Goal: Task Accomplishment & Management: Manage account settings

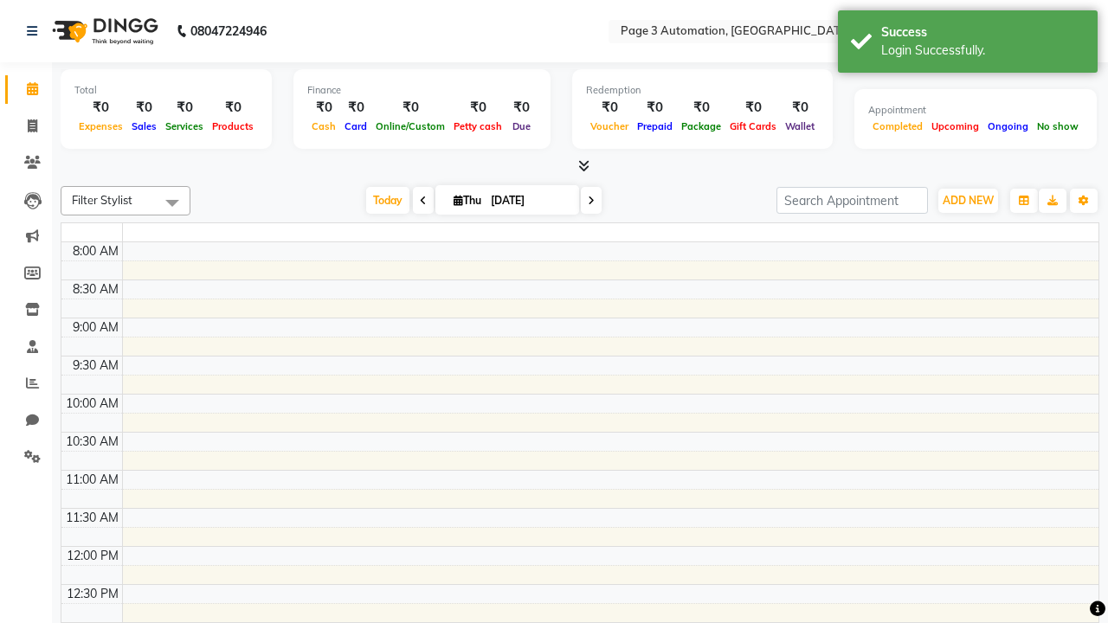
select select "en"
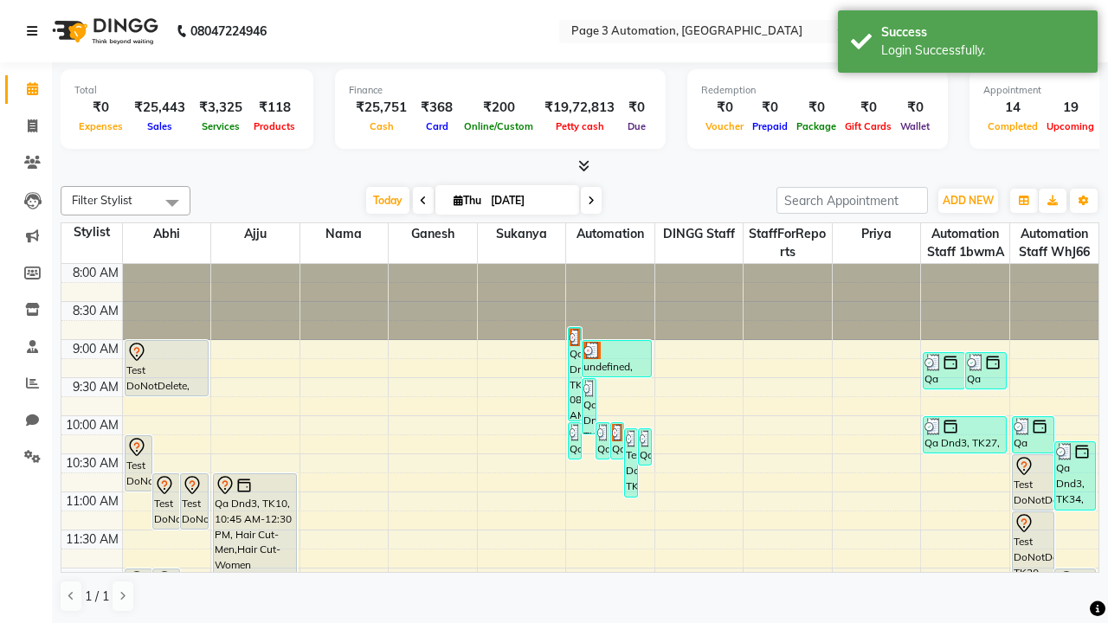
click at [36, 31] on icon at bounding box center [32, 31] width 10 height 12
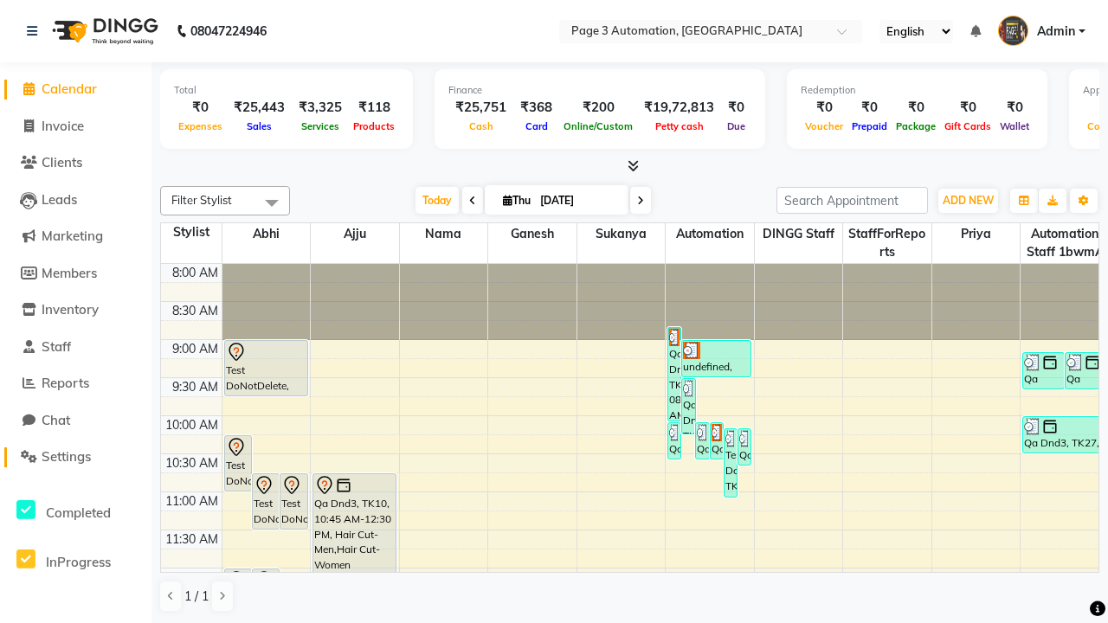
click at [75, 457] on span "Settings" at bounding box center [66, 457] width 49 height 16
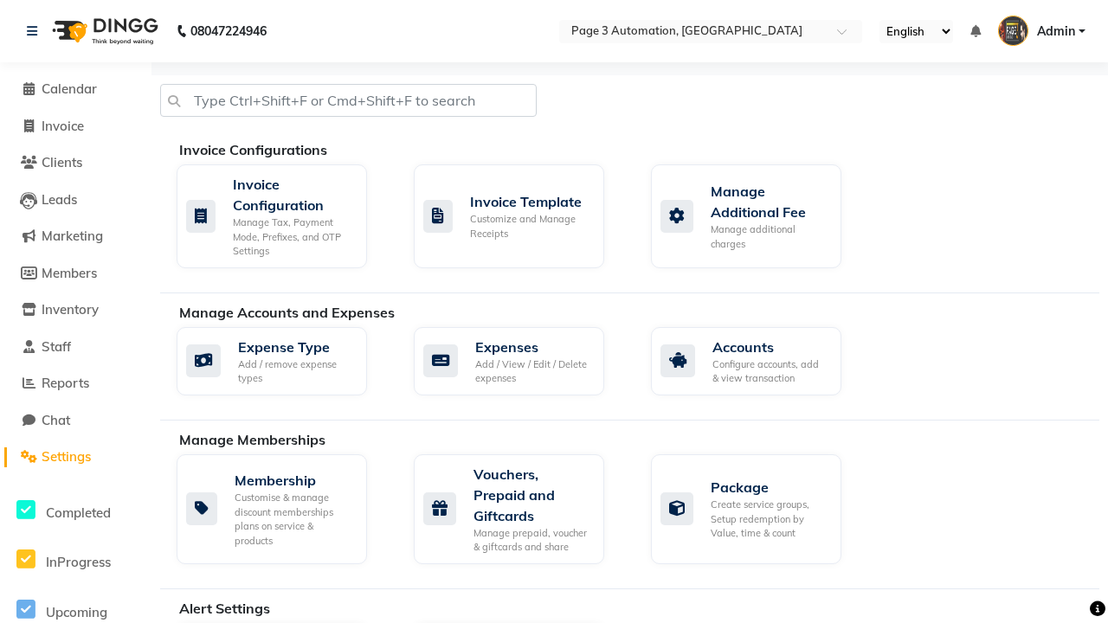
select select "2: 15"
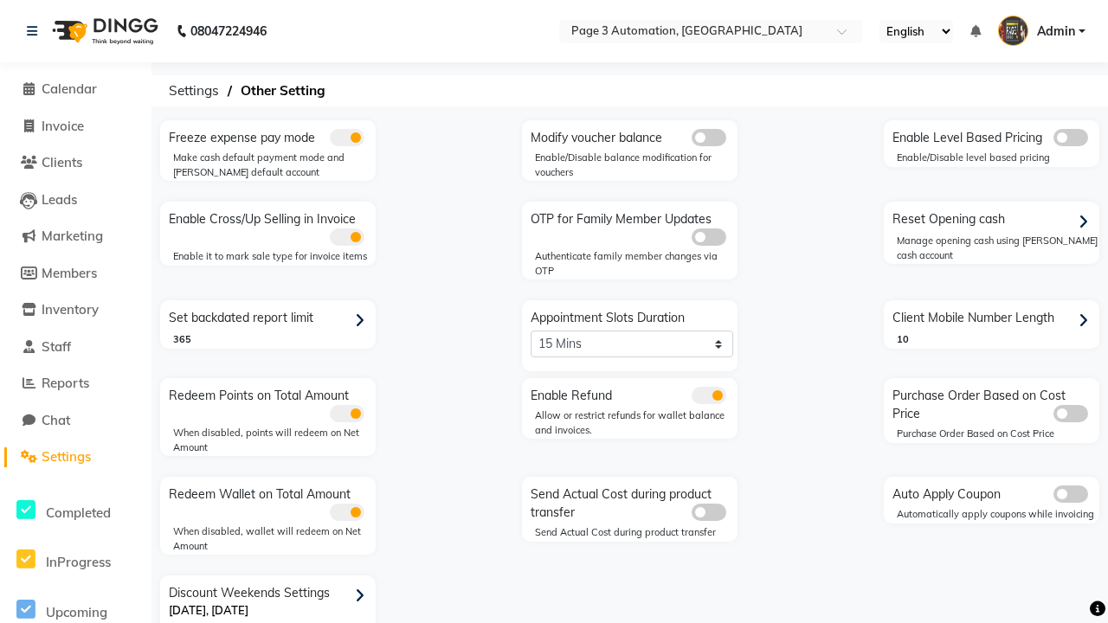
scroll to position [36, 0]
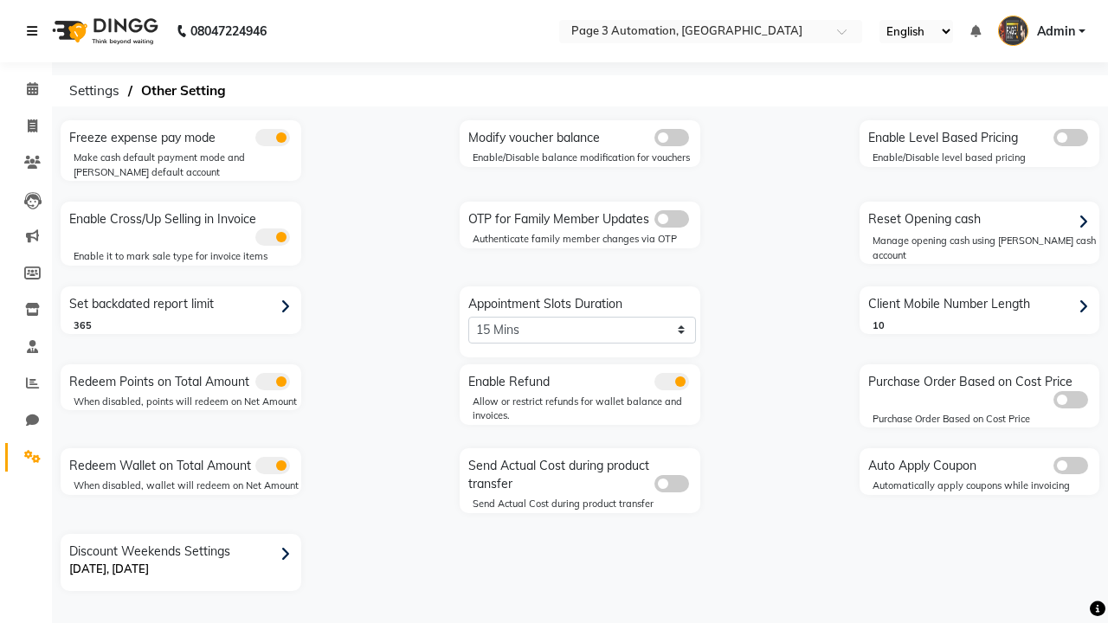
scroll to position [0, 0]
click at [26, 126] on span at bounding box center [32, 127] width 30 height 20
select select "2774"
select select "service"
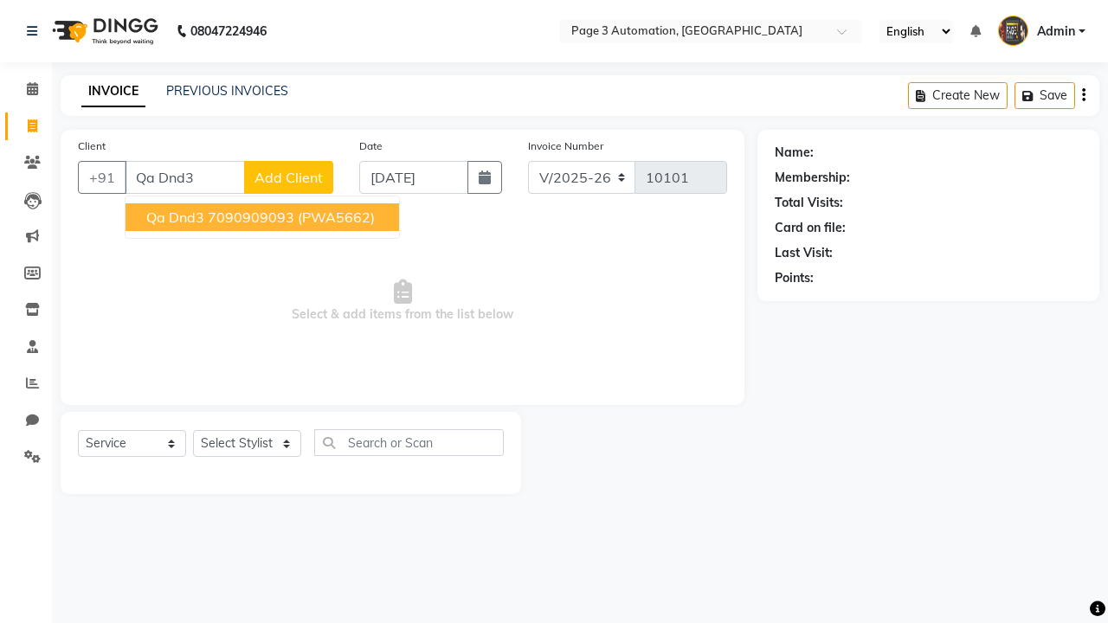
click at [264, 217] on ngb-highlight "7090909093" at bounding box center [251, 217] width 87 height 17
type input "7090909093"
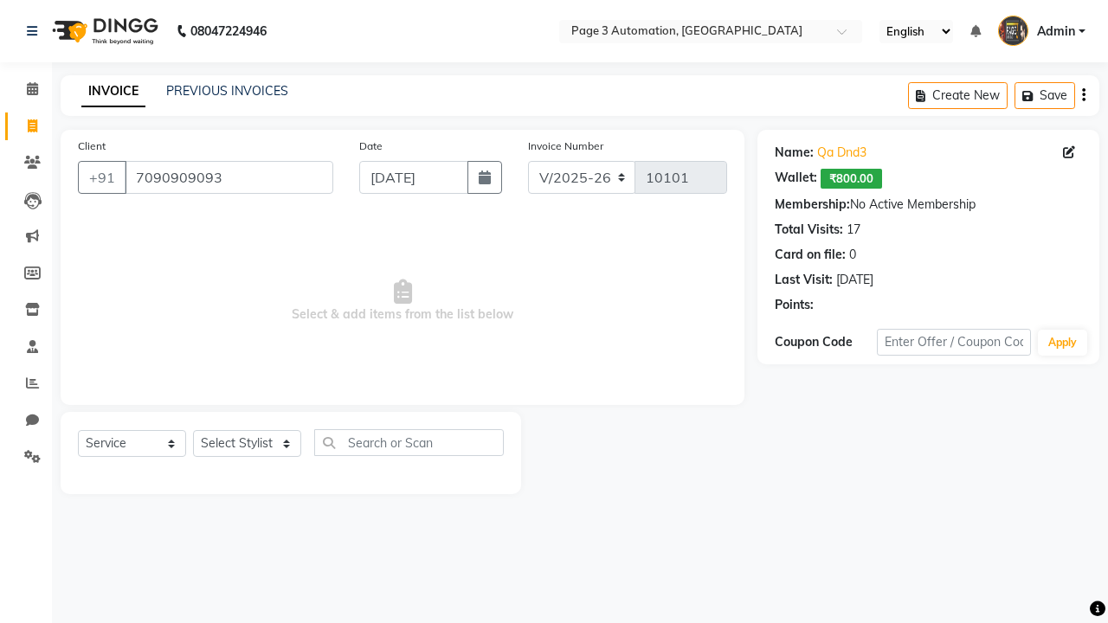
select select "93387"
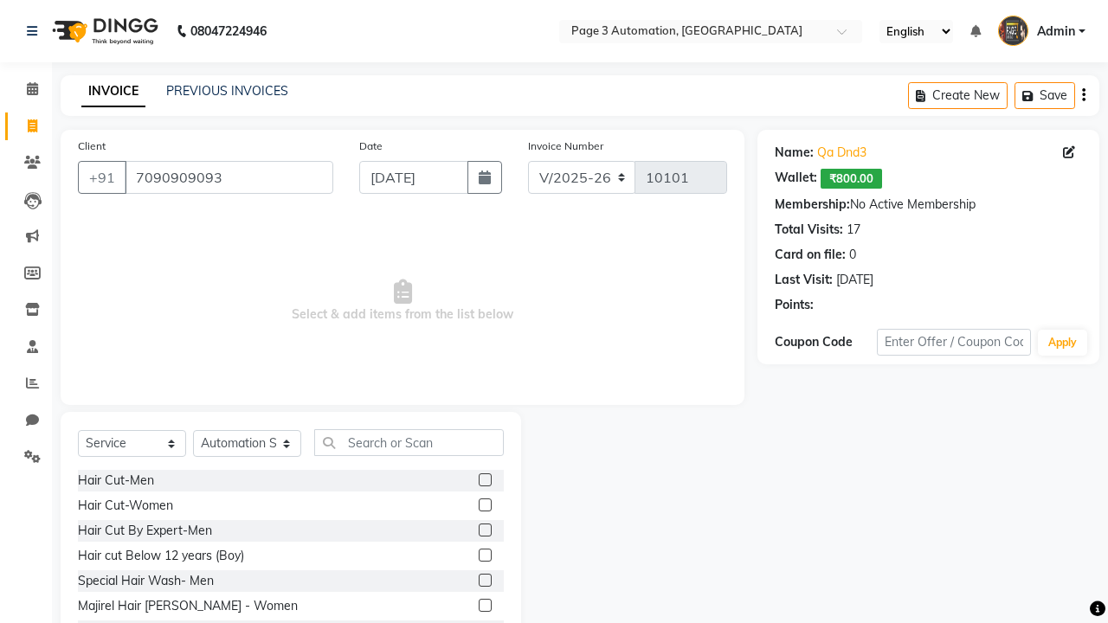
click at [484, 581] on label at bounding box center [485, 580] width 13 height 13
click at [484, 581] on input "checkbox" at bounding box center [484, 581] width 11 height 11
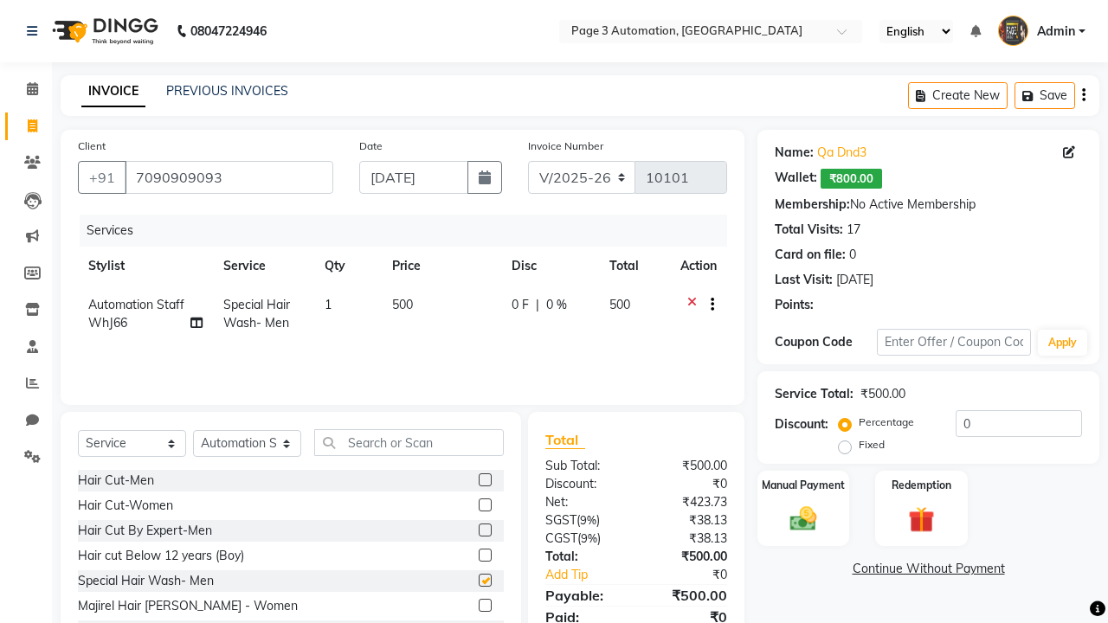
checkbox input "false"
click at [804, 485] on label "Manual Payment" at bounding box center [803, 484] width 87 height 16
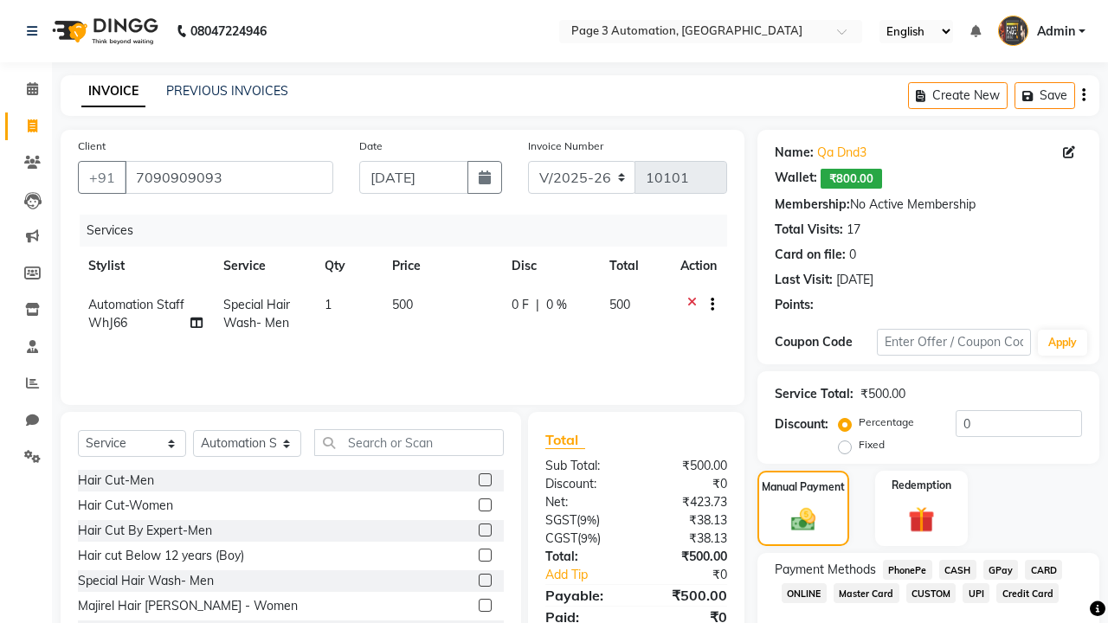
click at [958, 570] on span "CASH" at bounding box center [958, 570] width 37 height 20
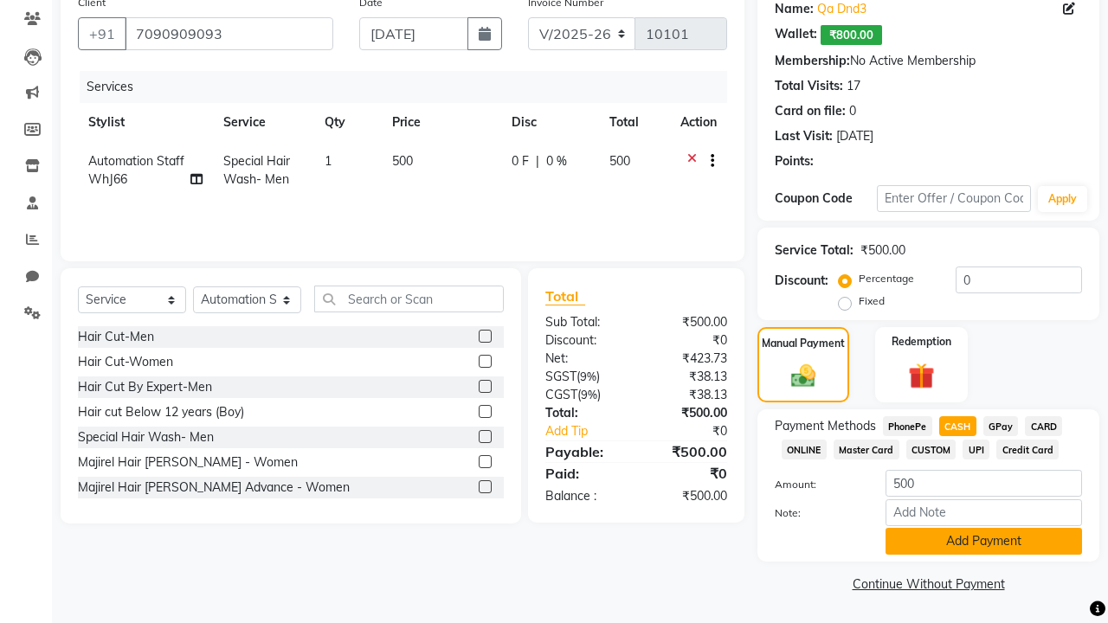
click at [984, 541] on button "Add Payment" at bounding box center [984, 541] width 197 height 27
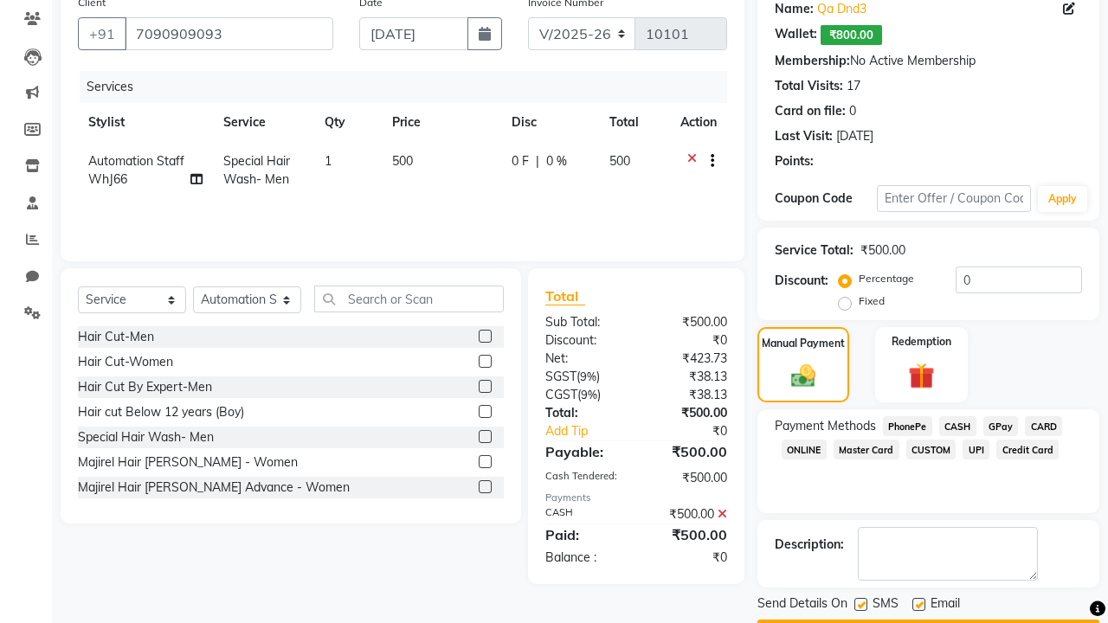
click at [861, 604] on label at bounding box center [861, 604] width 13 height 13
click at [861, 604] on input "checkbox" at bounding box center [860, 605] width 11 height 11
checkbox input "false"
click at [919, 604] on label at bounding box center [919, 604] width 13 height 13
click at [919, 604] on input "checkbox" at bounding box center [918, 605] width 11 height 11
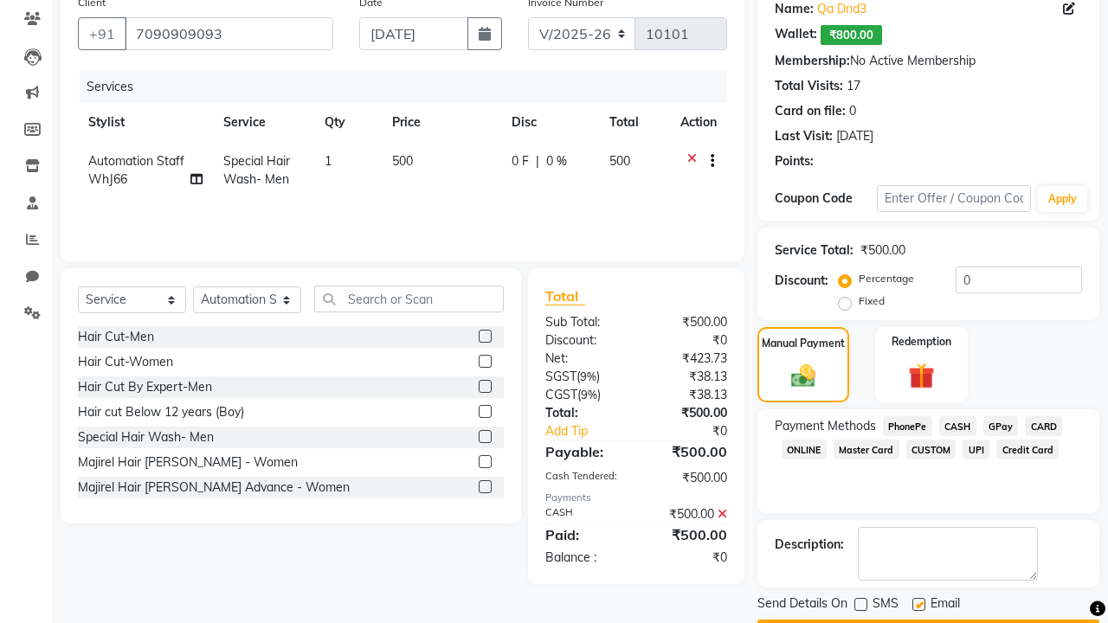
checkbox input "false"
click at [928, 620] on button "Checkout" at bounding box center [929, 633] width 342 height 27
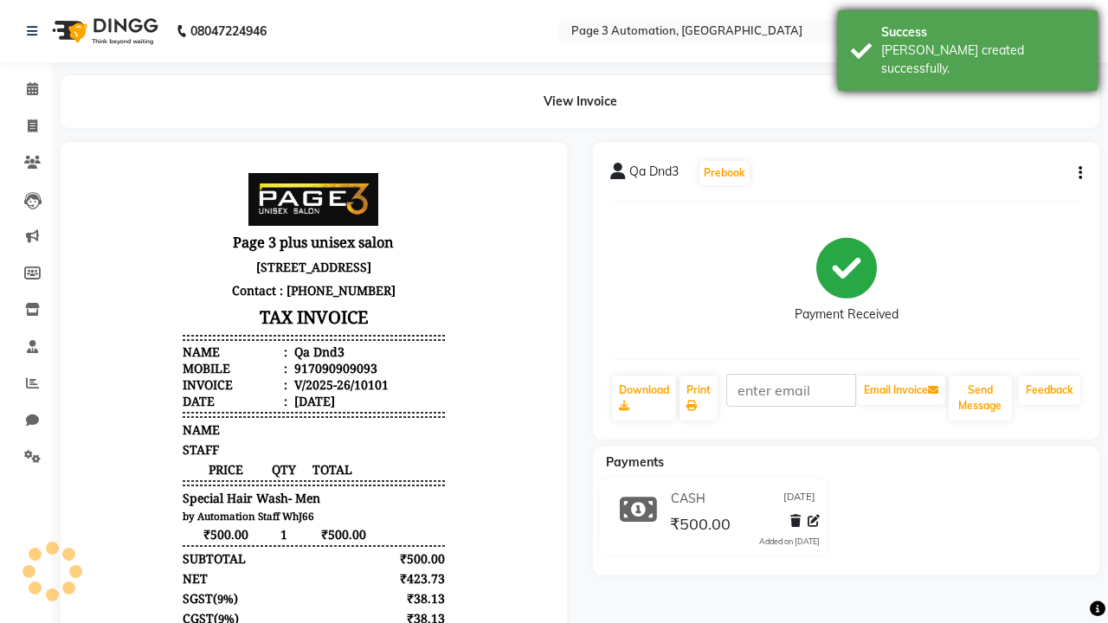
click at [968, 44] on div "[PERSON_NAME] created successfully." at bounding box center [983, 60] width 203 height 36
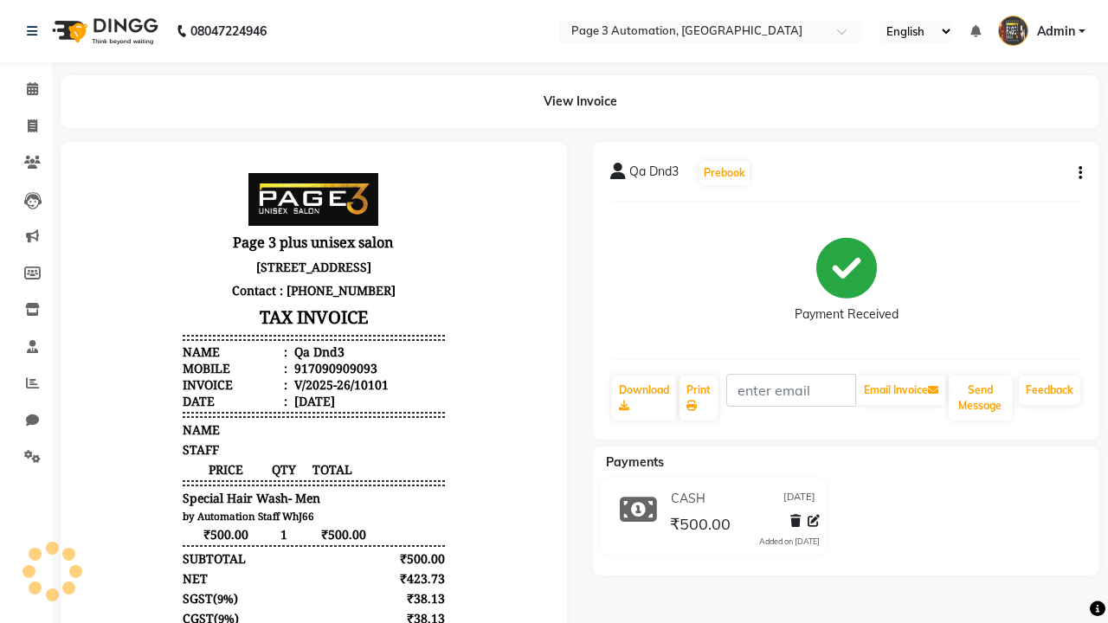
click at [1077, 173] on button "button" at bounding box center [1077, 174] width 10 height 18
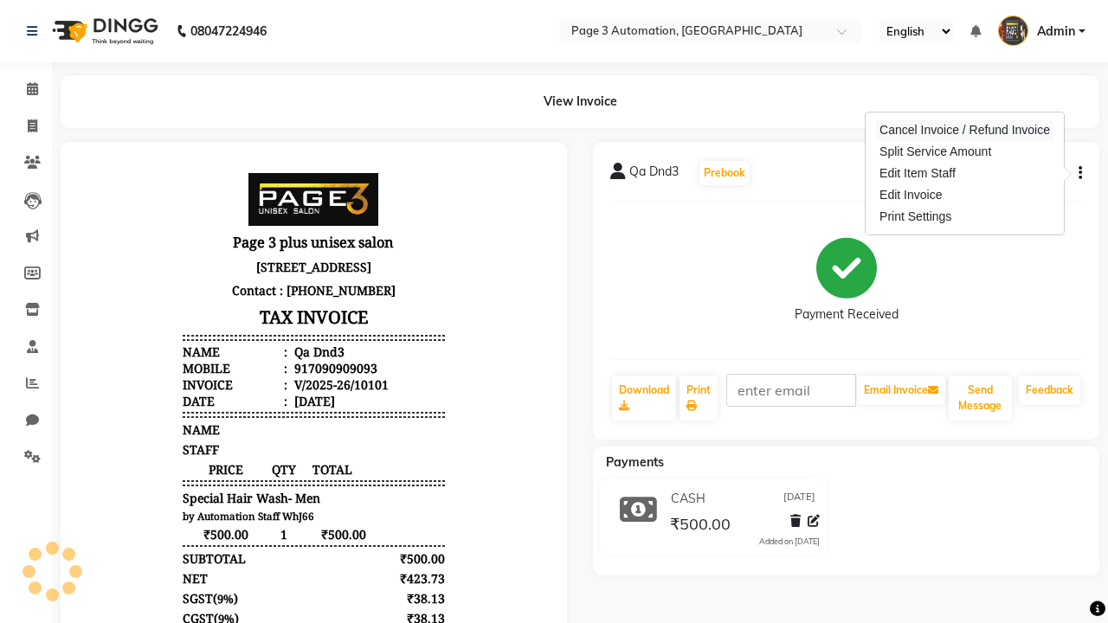
click at [965, 130] on div "Cancel Invoice / Refund Invoice" at bounding box center [965, 130] width 178 height 22
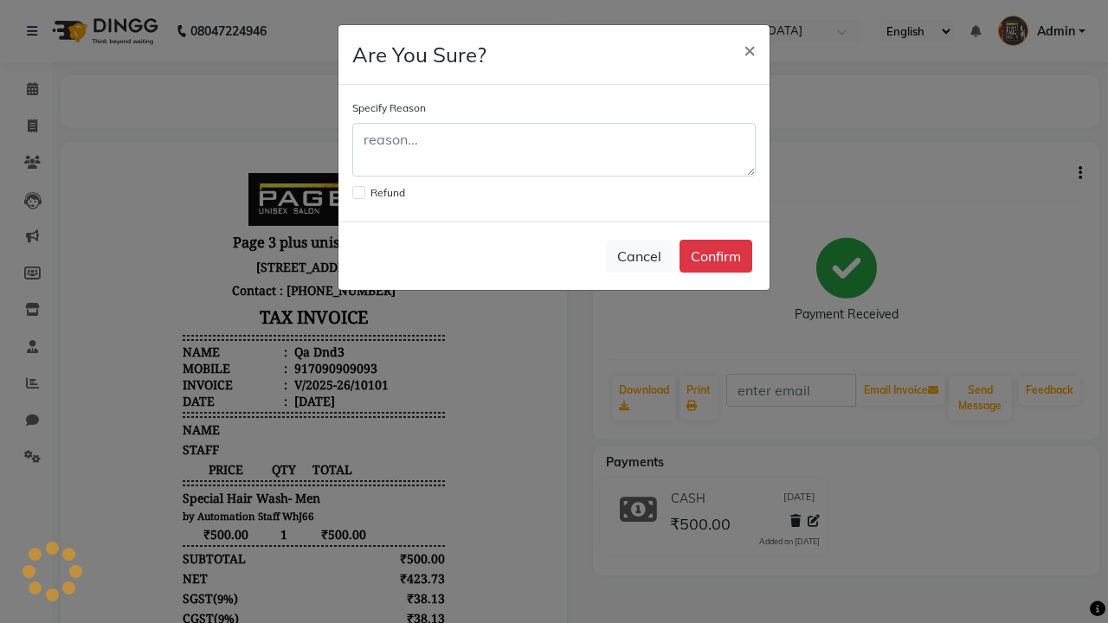
click at [358, 192] on label at bounding box center [358, 192] width 13 height 13
click at [358, 192] on input "checkbox" at bounding box center [357, 190] width 11 height 11
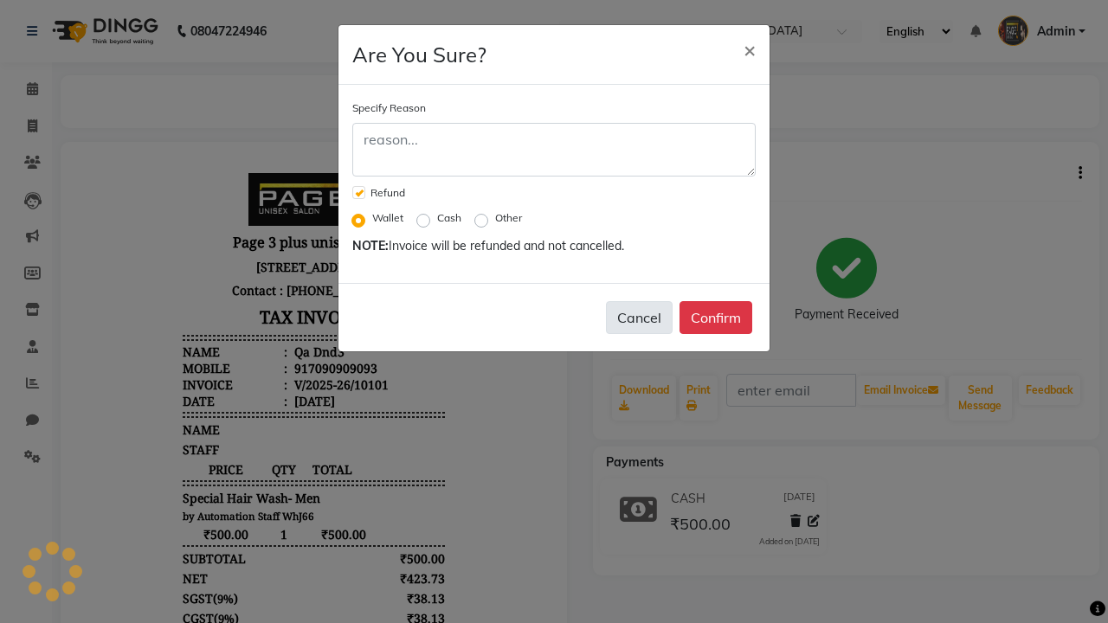
click at [639, 318] on button "Cancel" at bounding box center [639, 317] width 67 height 33
checkbox input "false"
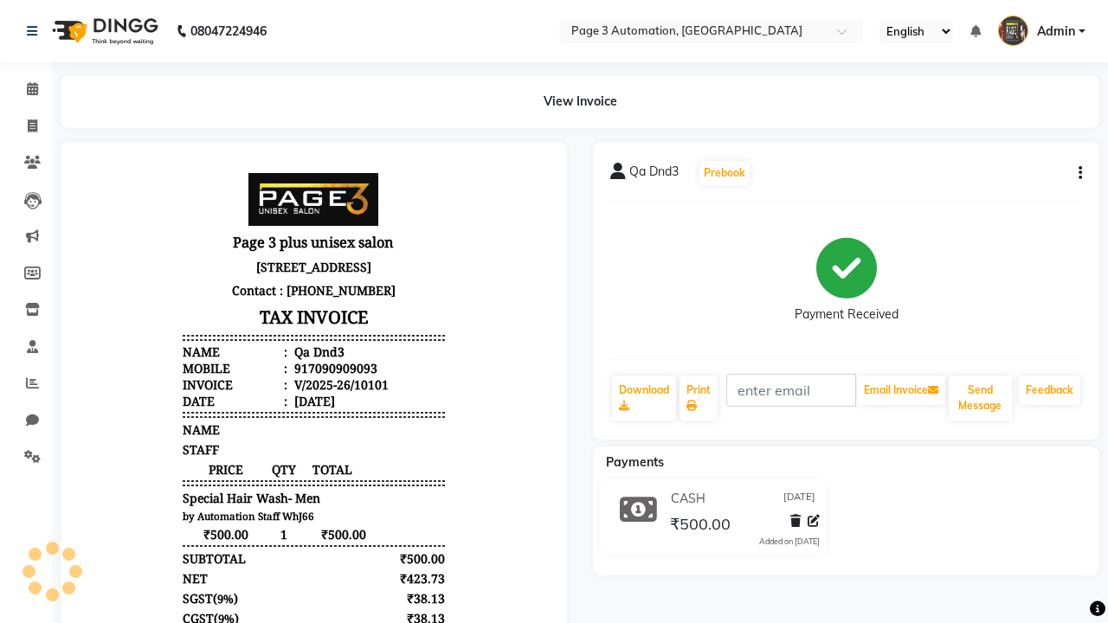
click at [1042, 31] on span "Admin" at bounding box center [1056, 32] width 38 height 18
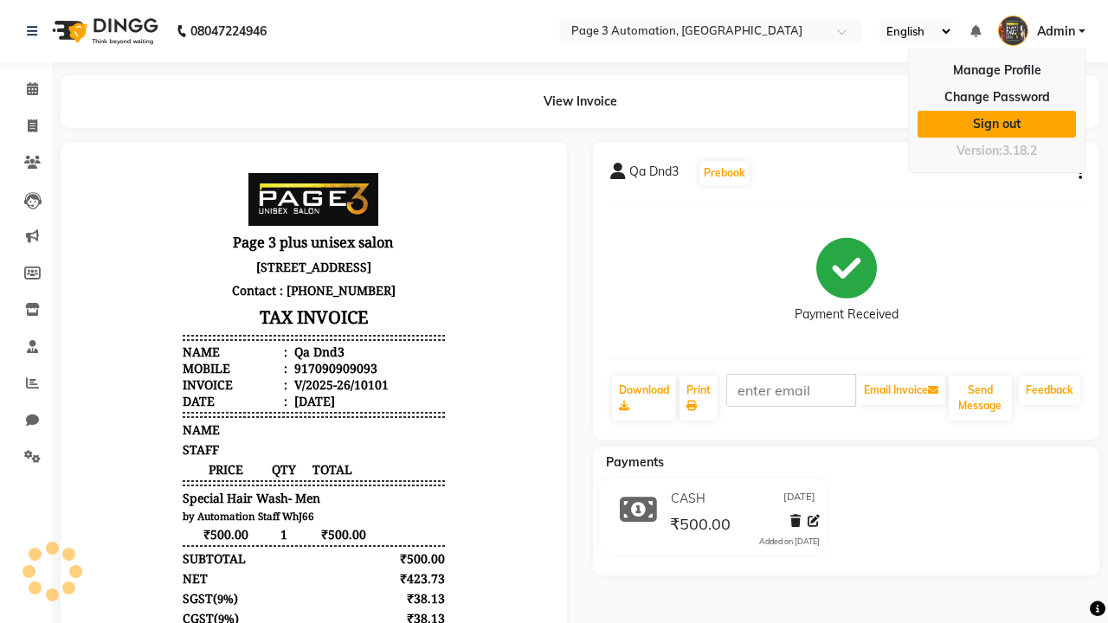
click at [997, 124] on link "Sign out" at bounding box center [997, 124] width 158 height 27
